Goal: Check status

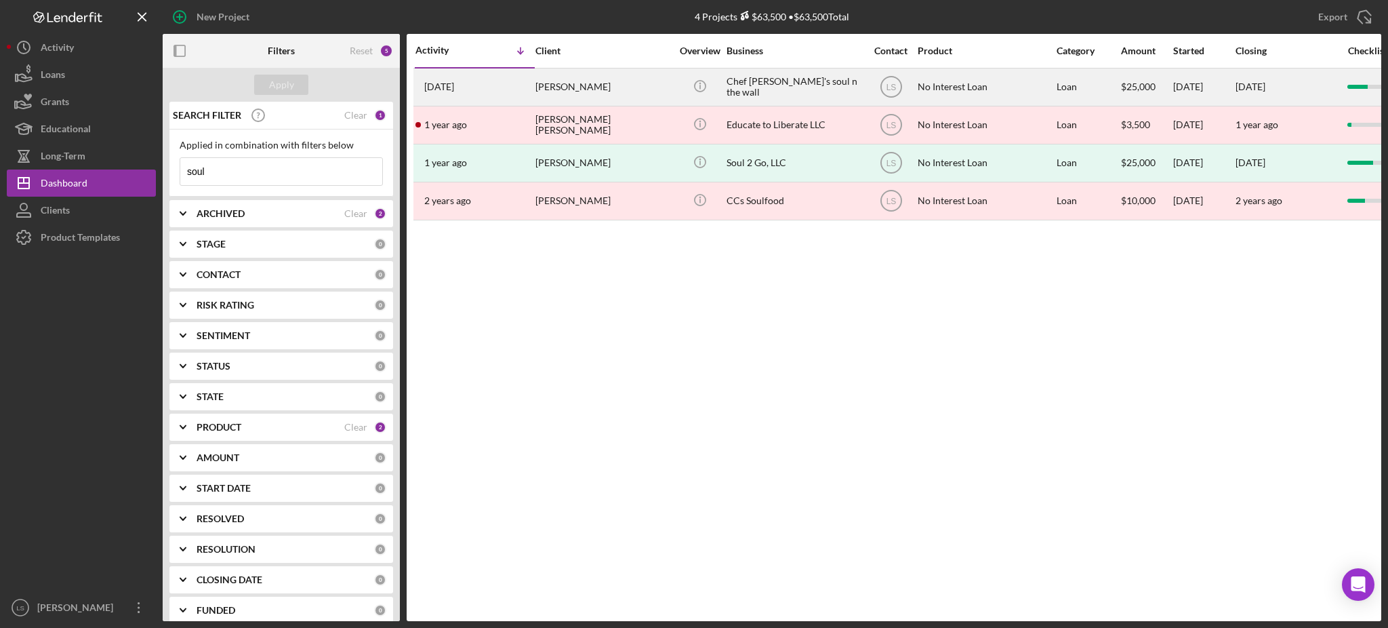
click at [640, 82] on div "[PERSON_NAME]" at bounding box center [603, 87] width 136 height 36
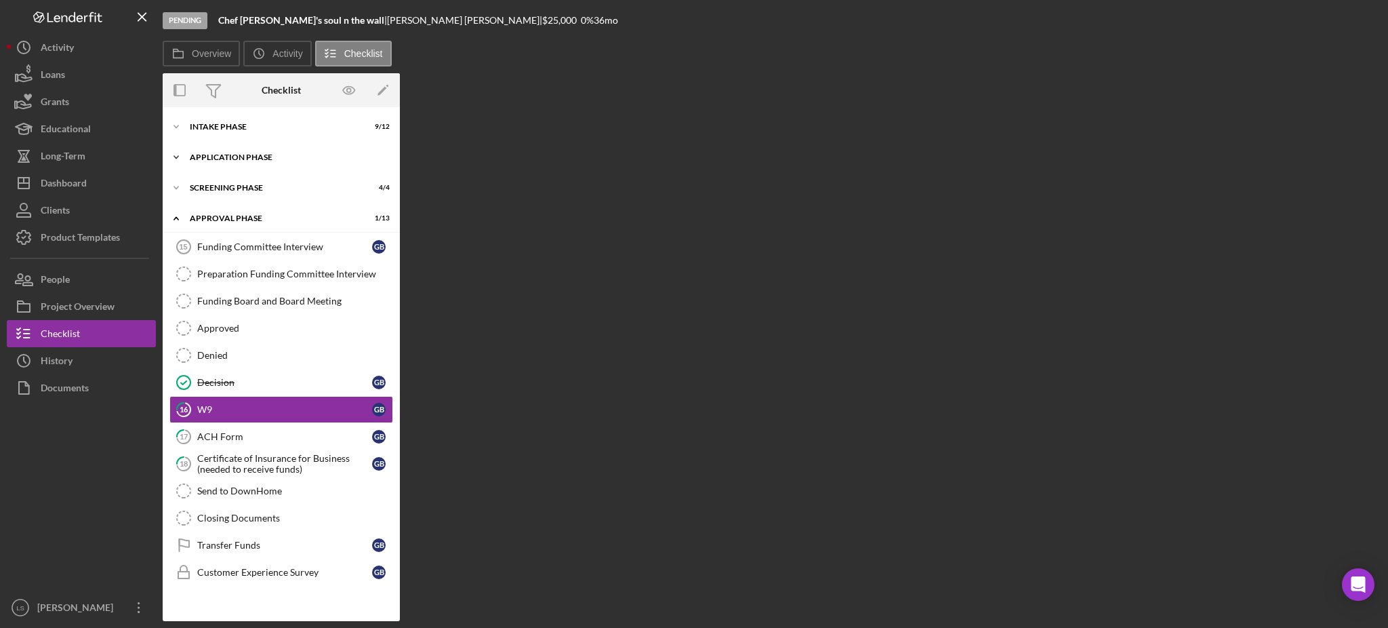
click at [317, 157] on div "Application Phase" at bounding box center [286, 157] width 193 height 8
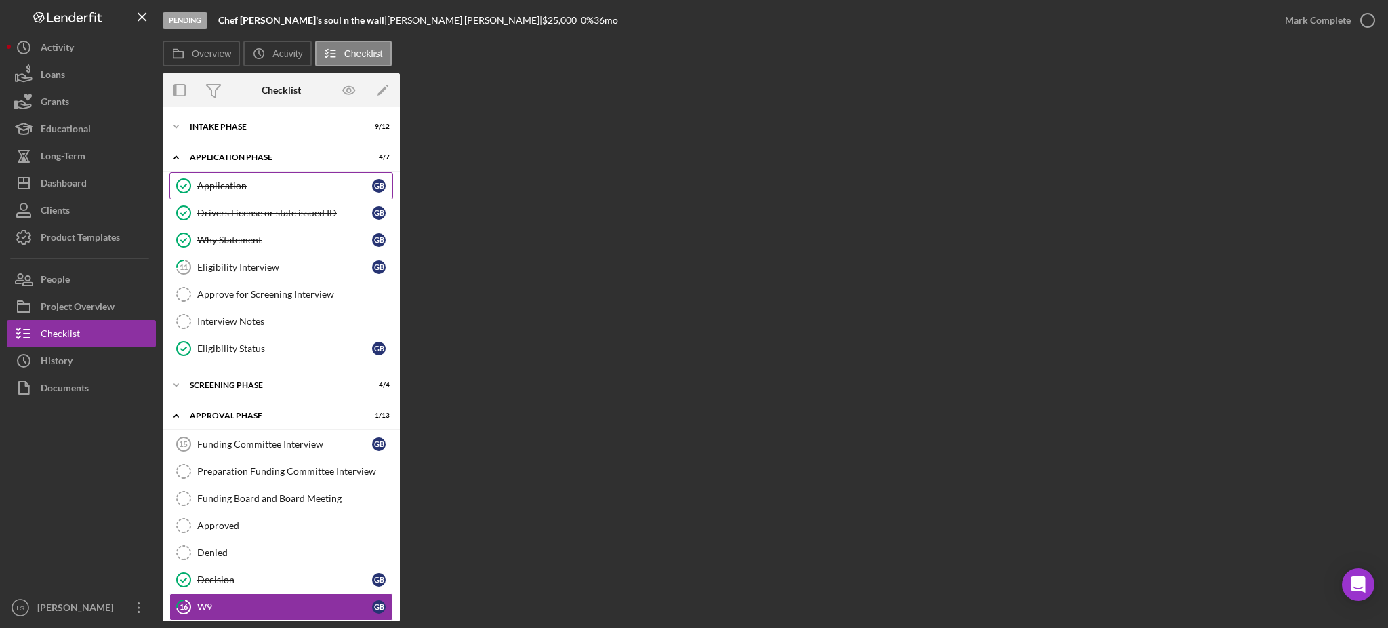
click at [310, 130] on div "Intake Phase" at bounding box center [273, 127] width 166 height 8
click at [285, 125] on div "Intake Phase" at bounding box center [273, 127] width 166 height 8
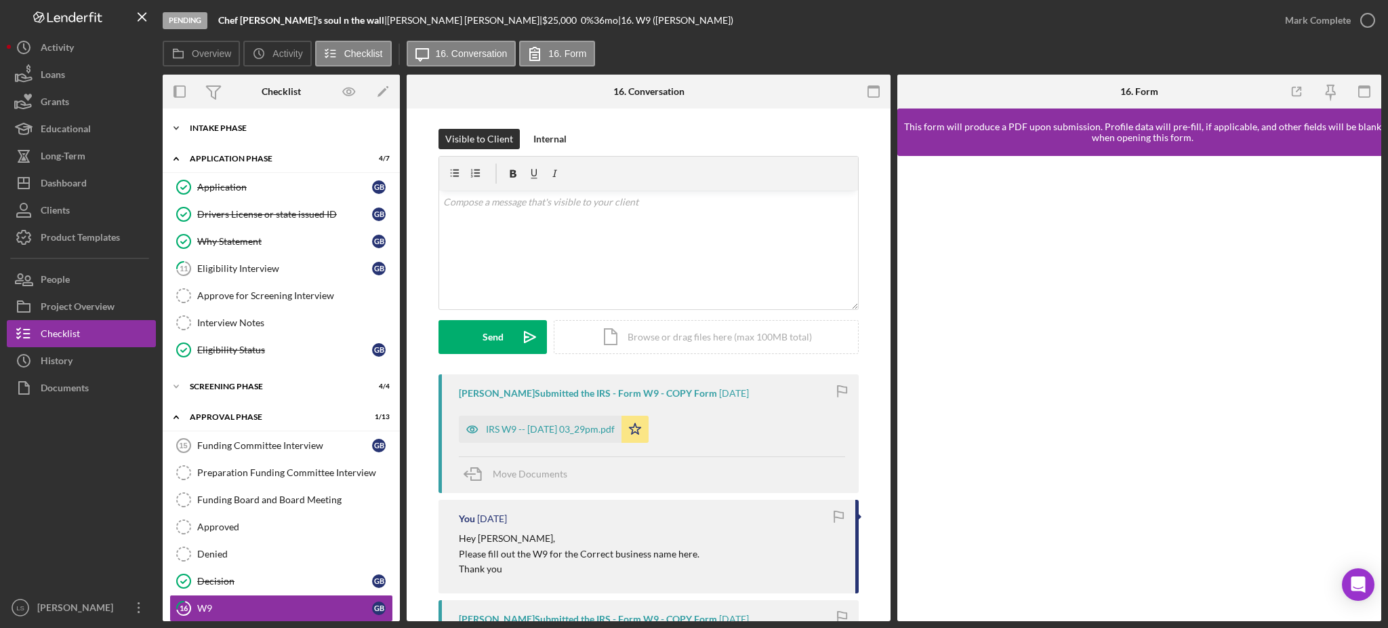
click at [209, 127] on div "Intake Phase" at bounding box center [286, 128] width 193 height 8
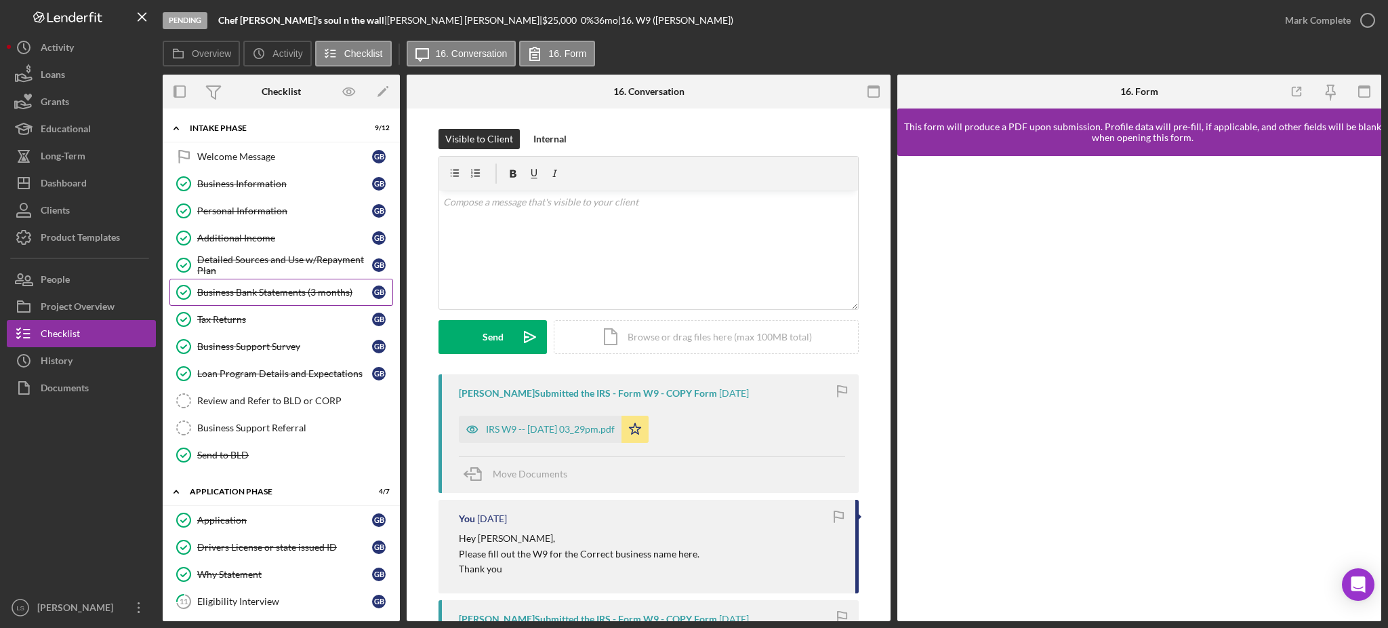
click at [268, 294] on div "Business Bank Statements (3 months)" at bounding box center [284, 292] width 175 height 11
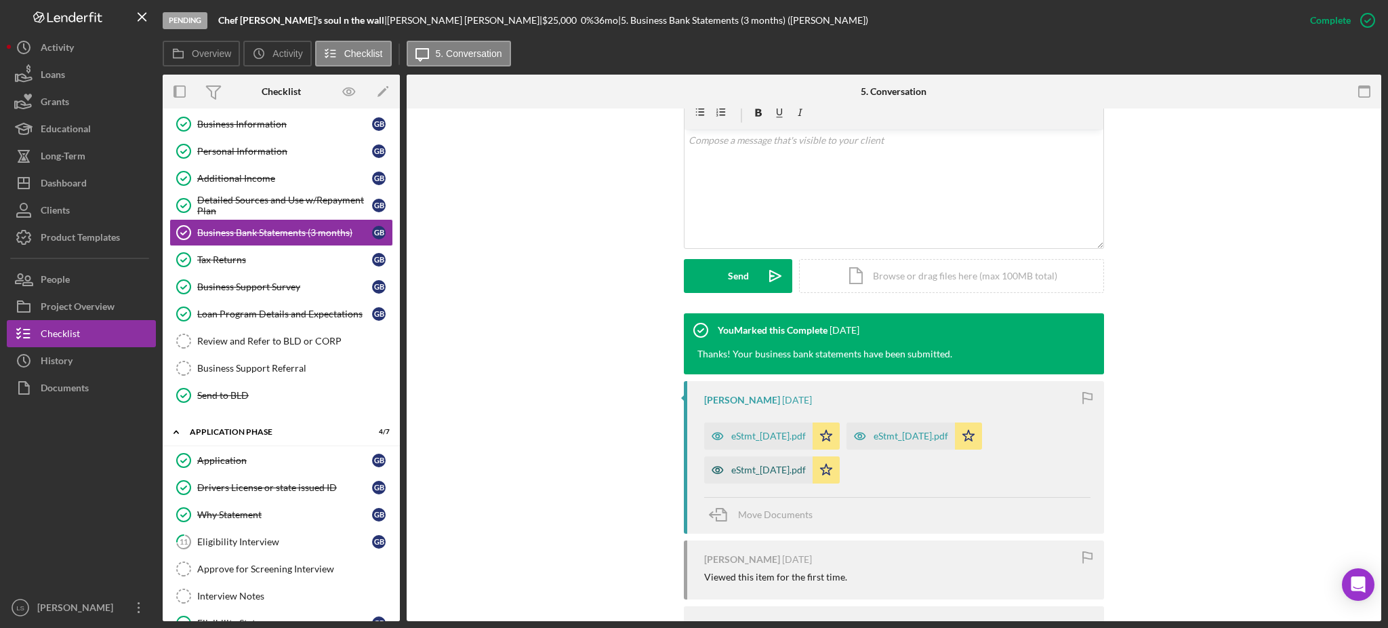
scroll to position [271, 0]
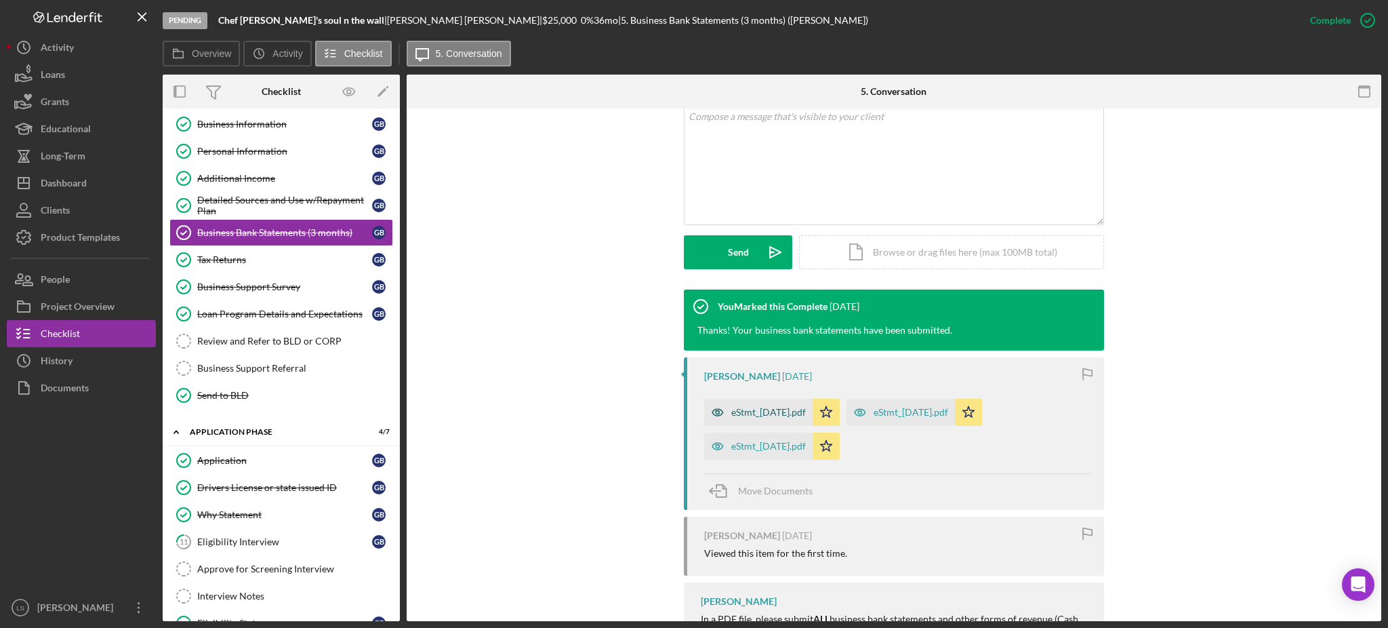
click at [792, 422] on div "eStmt_[DATE].pdf" at bounding box center [758, 412] width 108 height 27
